Goal: Task Accomplishment & Management: Complete application form

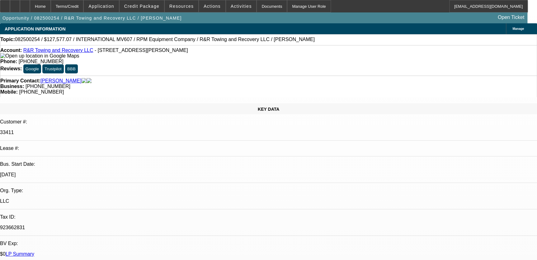
select select "0.1"
select select "2"
select select "0.1"
select select "4"
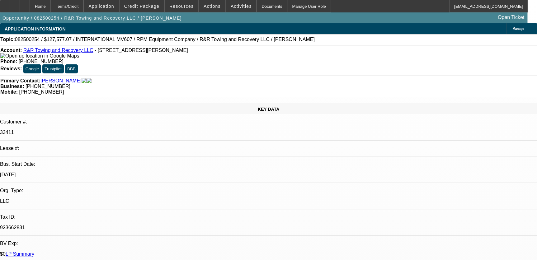
select select "0.1"
select select "2"
select select "0.1"
select select "4"
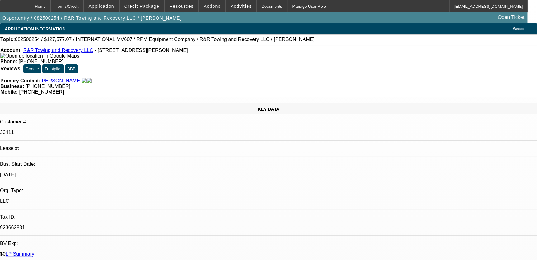
click at [79, 59] on icon at bounding box center [79, 55] width 0 height 5
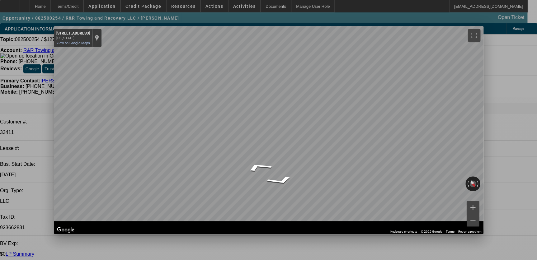
click at [471, 32] on span "Close" at bounding box center [475, 31] width 8 height 3
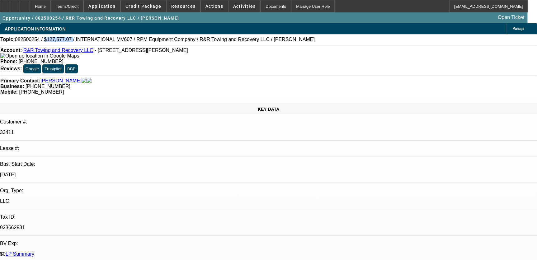
drag, startPoint x: 50, startPoint y: 40, endPoint x: 68, endPoint y: 40, distance: 18.4
click at [68, 40] on span "082500254 / $127,577.07 / INTERNATIONAL MV607 / RPM Equipment Company / R&R Tow…" at bounding box center [165, 40] width 300 height 6
click at [221, 39] on span "082500254 / $127,577.07 / INTERNATIONAL MV607 / RPM Equipment Company / R&R Tow…" at bounding box center [165, 40] width 300 height 6
click at [79, 59] on icon at bounding box center [79, 55] width 0 height 5
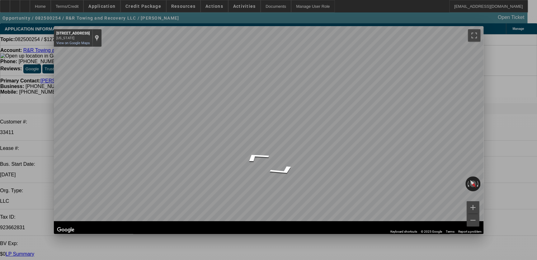
click at [474, 33] on span "Close" at bounding box center [475, 31] width 8 height 3
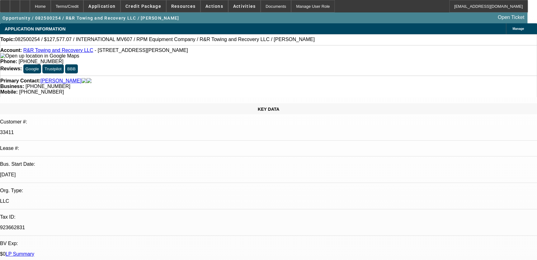
click at [34, 252] on link "LP Summary" at bounding box center [20, 254] width 29 height 5
drag, startPoint x: 123, startPoint y: 40, endPoint x: 152, endPoint y: 40, distance: 29.3
click at [152, 40] on span "082500254 / $127,577.07 / INTERNATIONAL MV607 / RPM Equipment Company / R&R Tow…" at bounding box center [165, 40] width 300 height 6
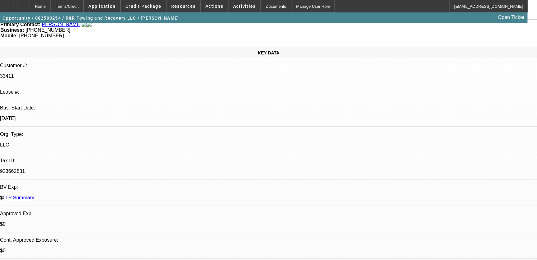
scroll to position [85, 0]
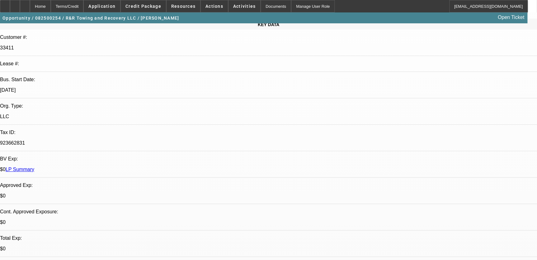
drag, startPoint x: 22, startPoint y: 136, endPoint x: 344, endPoint y: 140, distance: 321.5
drag, startPoint x: 344, startPoint y: 140, endPoint x: 325, endPoint y: 140, distance: 19.0
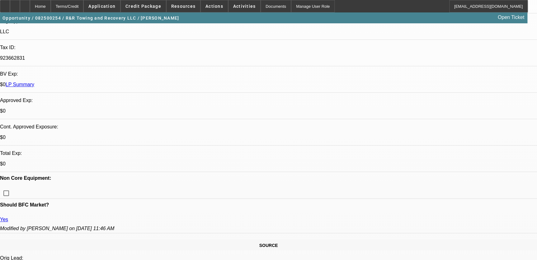
scroll to position [198, 0]
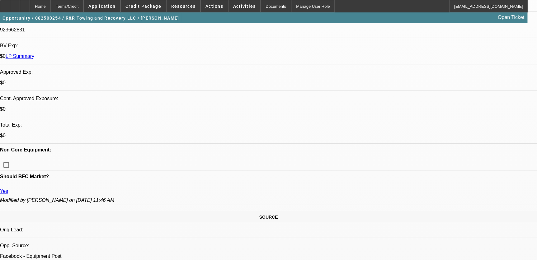
drag, startPoint x: 45, startPoint y: 89, endPoint x: 78, endPoint y: 89, distance: 32.7
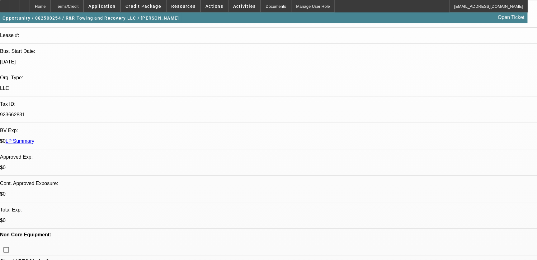
scroll to position [141, 0]
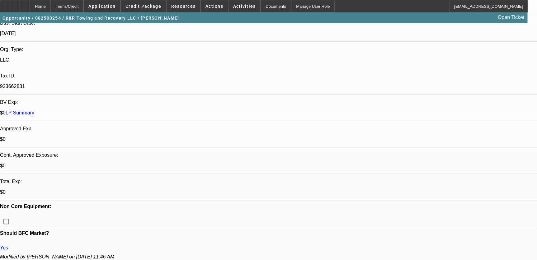
drag, startPoint x: 59, startPoint y: 76, endPoint x: 237, endPoint y: 81, distance: 178.2
drag, startPoint x: 237, startPoint y: 81, endPoint x: 154, endPoint y: 92, distance: 84.2
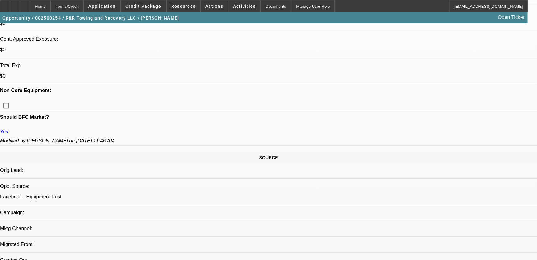
scroll to position [0, 0]
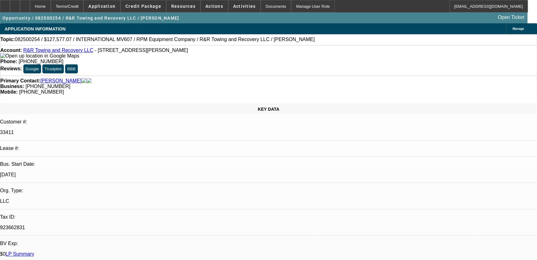
click at [41, 64] on button "Google" at bounding box center [32, 68] width 18 height 9
click at [64, 64] on button "Trustpilot" at bounding box center [52, 68] width 21 height 9
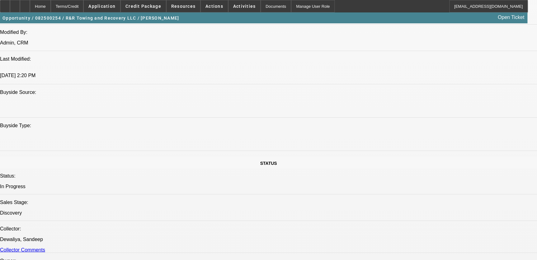
scroll to position [567, 0]
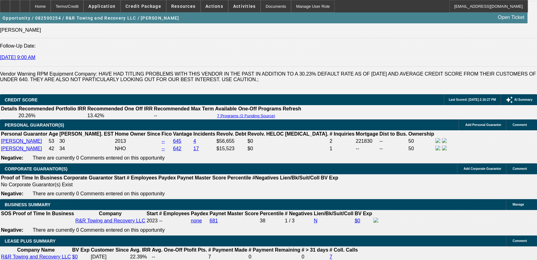
scroll to position [1040, 0]
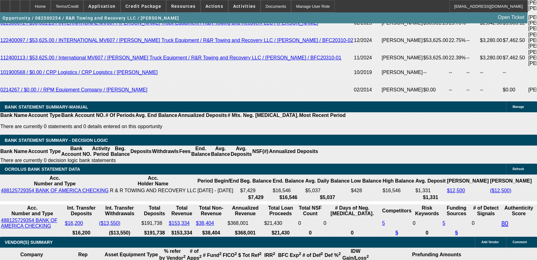
scroll to position [1209, 0]
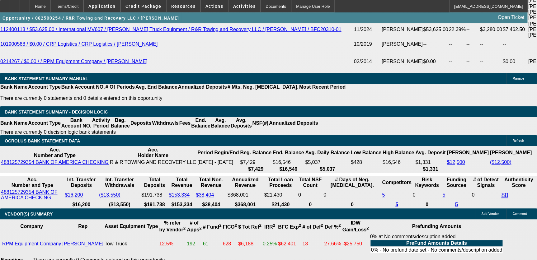
drag, startPoint x: 22, startPoint y: 184, endPoint x: 153, endPoint y: 184, distance: 131.1
drag, startPoint x: 153, startPoint y: 184, endPoint x: 262, endPoint y: 184, distance: 109.0
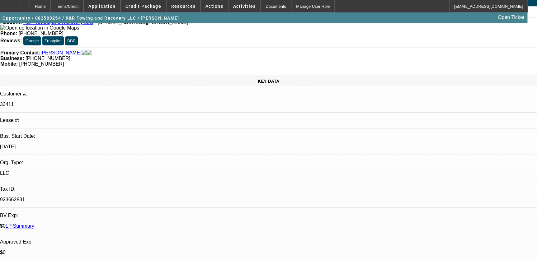
scroll to position [0, 0]
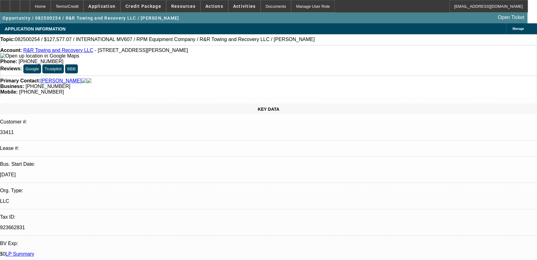
click at [79, 58] on icon at bounding box center [79, 55] width 0 height 5
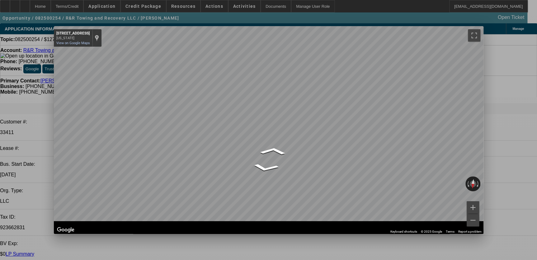
click at [471, 35] on div "Google Street View Close" at bounding box center [269, 31] width 430 height 11
click at [470, 31] on div "Close" at bounding box center [477, 29] width 14 height 7
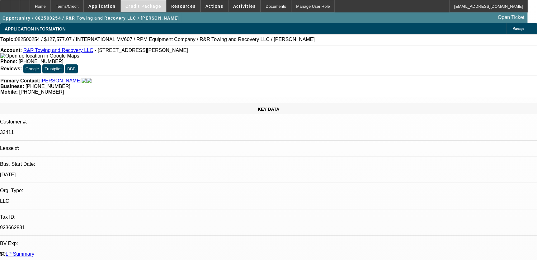
click at [147, 9] on span at bounding box center [143, 6] width 45 height 15
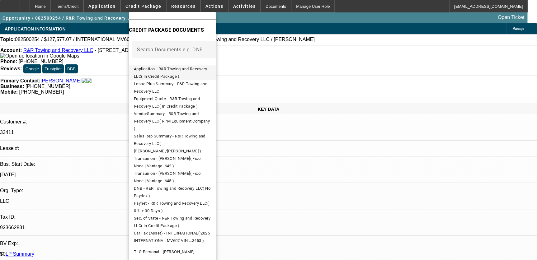
scroll to position [138, 0]
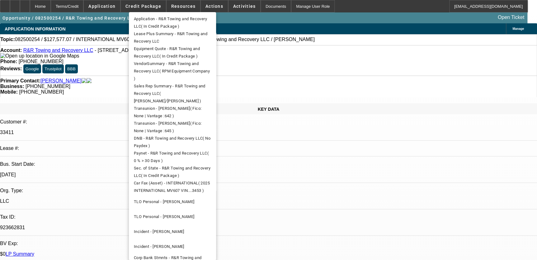
click at [333, 179] on div at bounding box center [268, 130] width 537 height 260
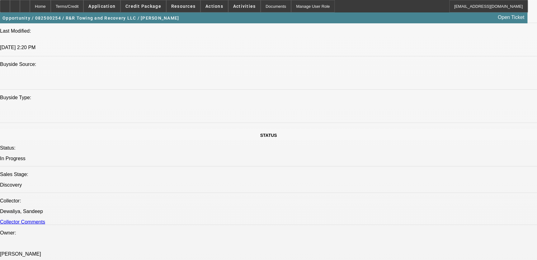
scroll to position [595, 0]
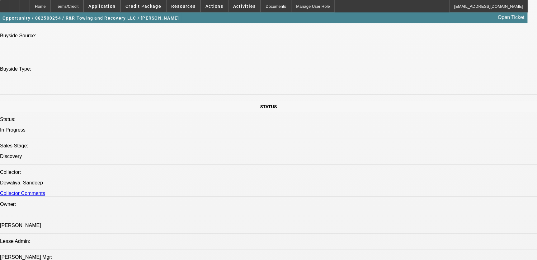
drag, startPoint x: 89, startPoint y: 115, endPoint x: 14, endPoint y: 113, distance: 75.4
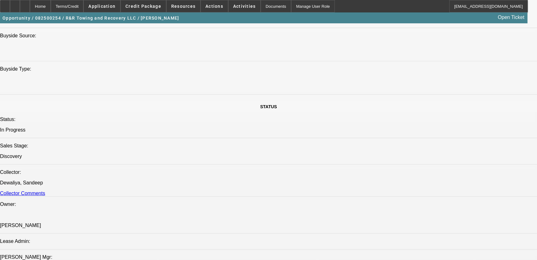
scroll to position [624, 0]
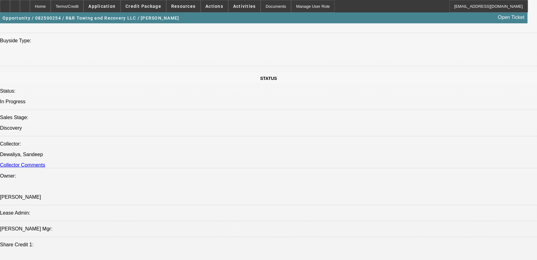
drag, startPoint x: 335, startPoint y: 156, endPoint x: 339, endPoint y: 164, distance: 8.4
drag, startPoint x: 339, startPoint y: 164, endPoint x: 340, endPoint y: 167, distance: 3.5
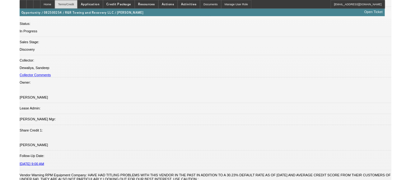
scroll to position [794, 0]
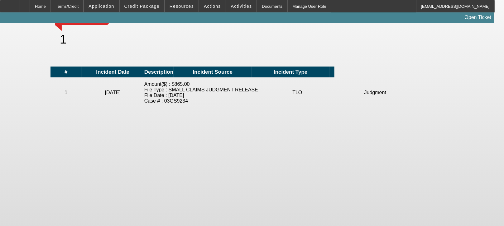
scroll to position [179, 0]
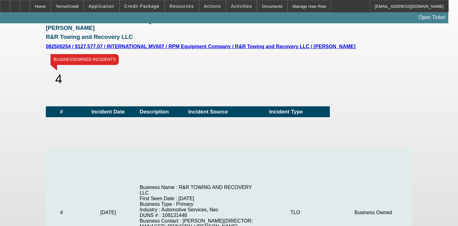
scroll to position [56, 0]
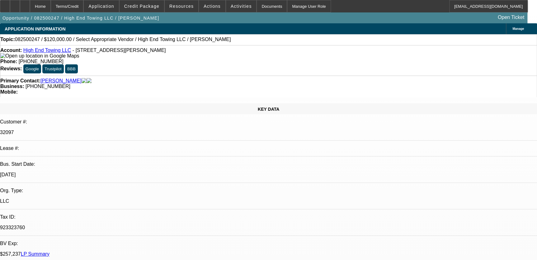
select select "0"
select select "2"
select select "0.1"
select select "1"
select select "2"
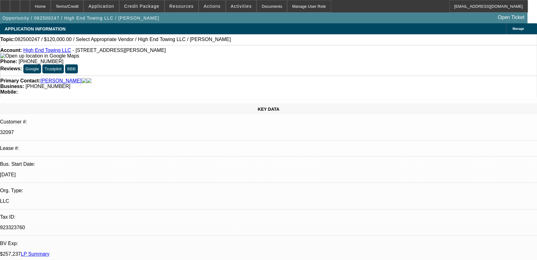
select select "4"
drag, startPoint x: 100, startPoint y: 216, endPoint x: 340, endPoint y: 220, distance: 239.6
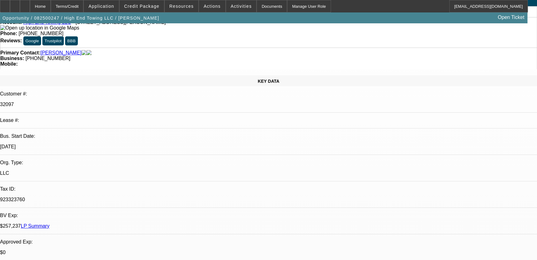
scroll to position [113, 0]
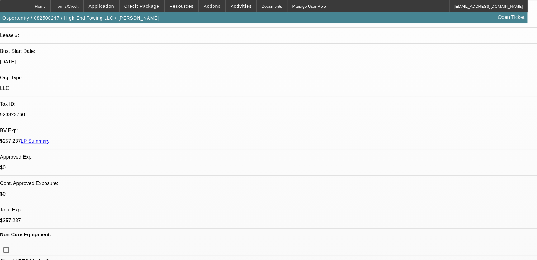
drag, startPoint x: 231, startPoint y: 101, endPoint x: 215, endPoint y: 103, distance: 16.1
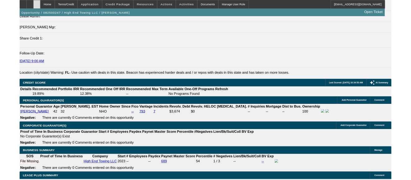
scroll to position [922, 0]
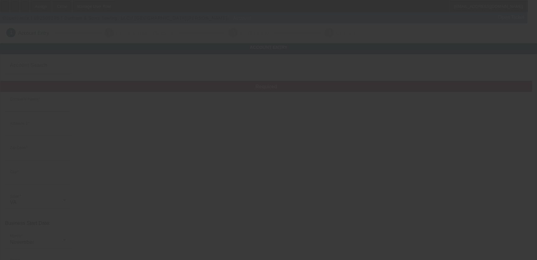
type input "Durham & Sons Towing, LLC"
type input "5435 Pineland Rd"
type input "23234"
type input "North Chesterfield"
type input "(804) 837-1987"
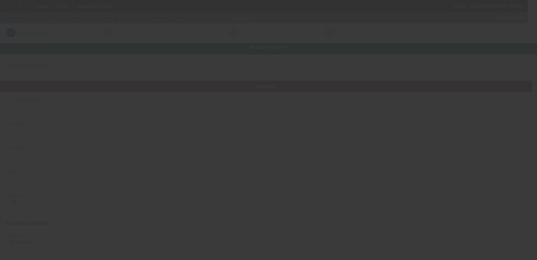
type input "durhamtowing@gmail.com"
type input "Chesterfield"
type input "76-0770692"
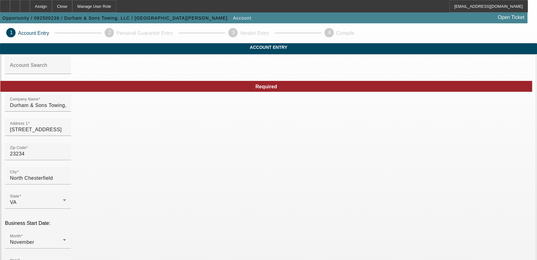
type input "8/10/2025"
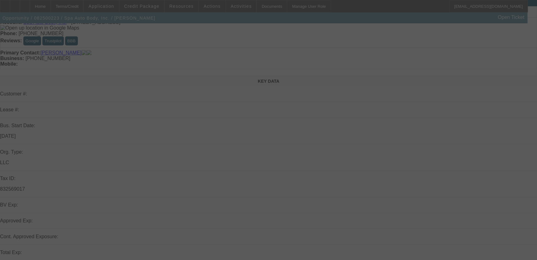
scroll to position [56, 0]
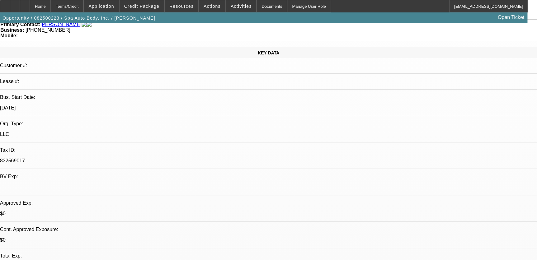
select select "0"
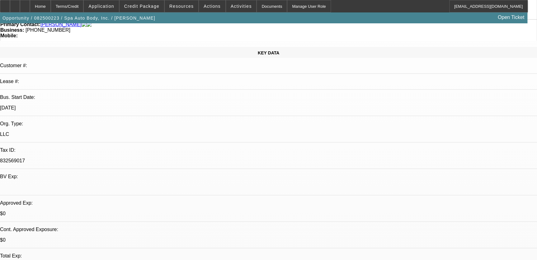
select select "0.1"
select select "0"
select select "0.1"
select select "1"
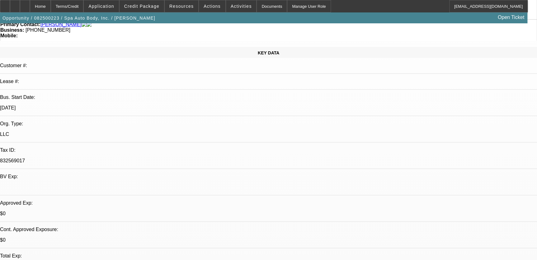
select select "1"
select select "6"
select select "1"
select select "4"
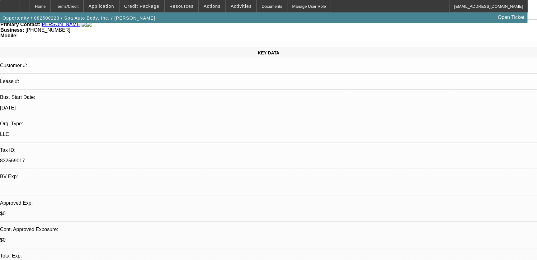
select select "1"
select select "4"
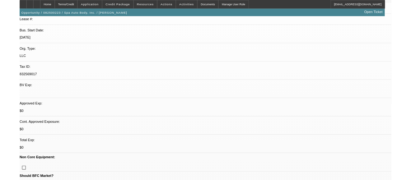
scroll to position [0, 0]
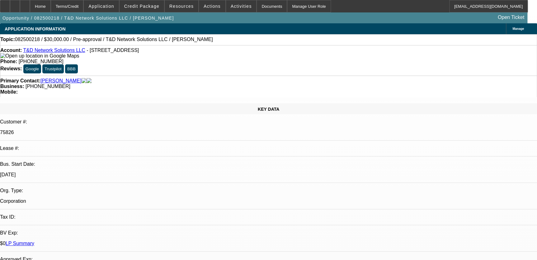
select select "0"
select select "2"
select select "0.1"
select select "4"
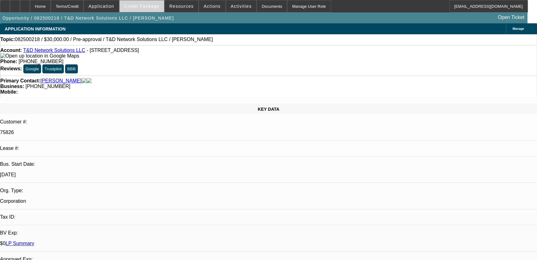
click at [154, 6] on span "Credit Package" at bounding box center [141, 6] width 35 height 5
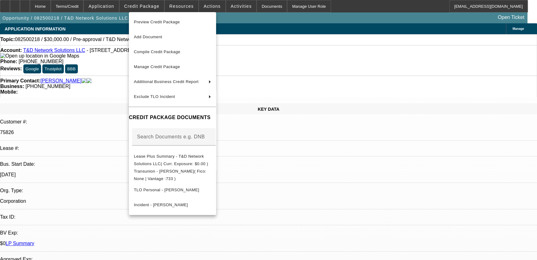
click at [356, 12] on div at bounding box center [268, 130] width 537 height 260
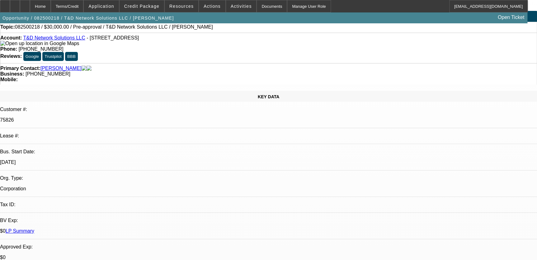
drag, startPoint x: 301, startPoint y: 16, endPoint x: 349, endPoint y: 24, distance: 49.0
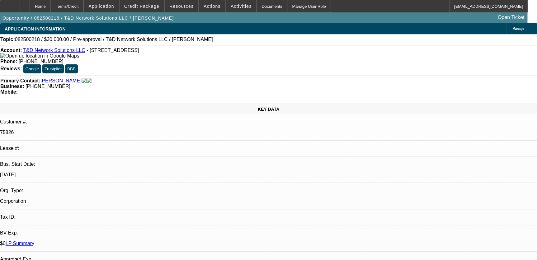
drag, startPoint x: 355, startPoint y: 25, endPoint x: 357, endPoint y: 0, distance: 25.0
